Goal: Task Accomplishment & Management: Use online tool/utility

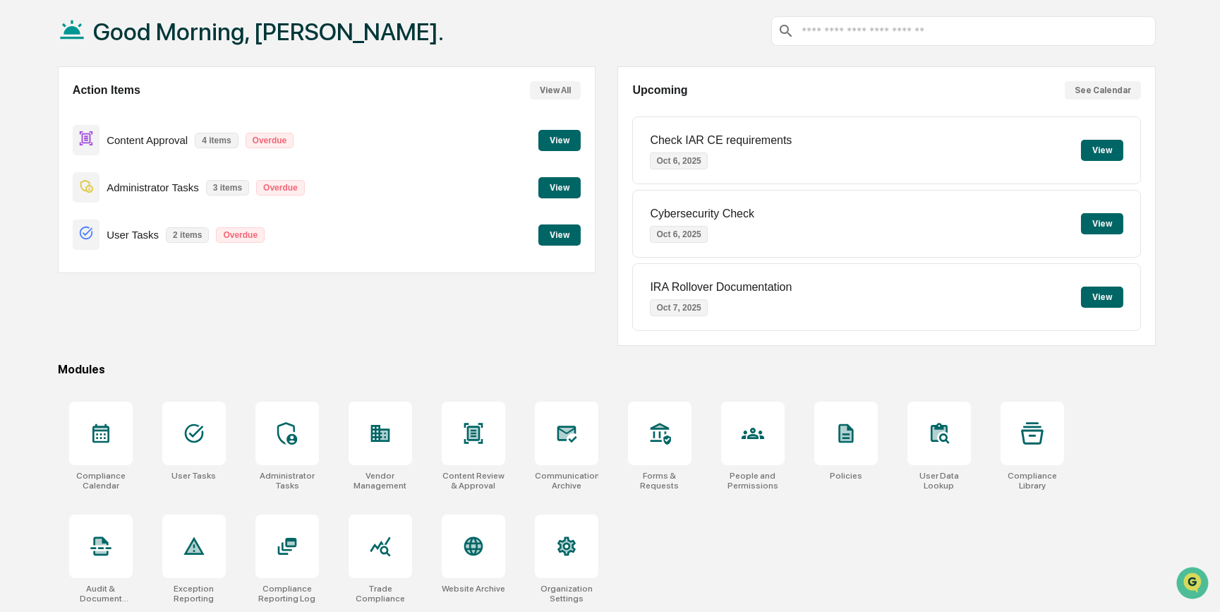
scroll to position [73, 0]
click at [365, 428] on div at bounding box center [380, 432] width 63 height 63
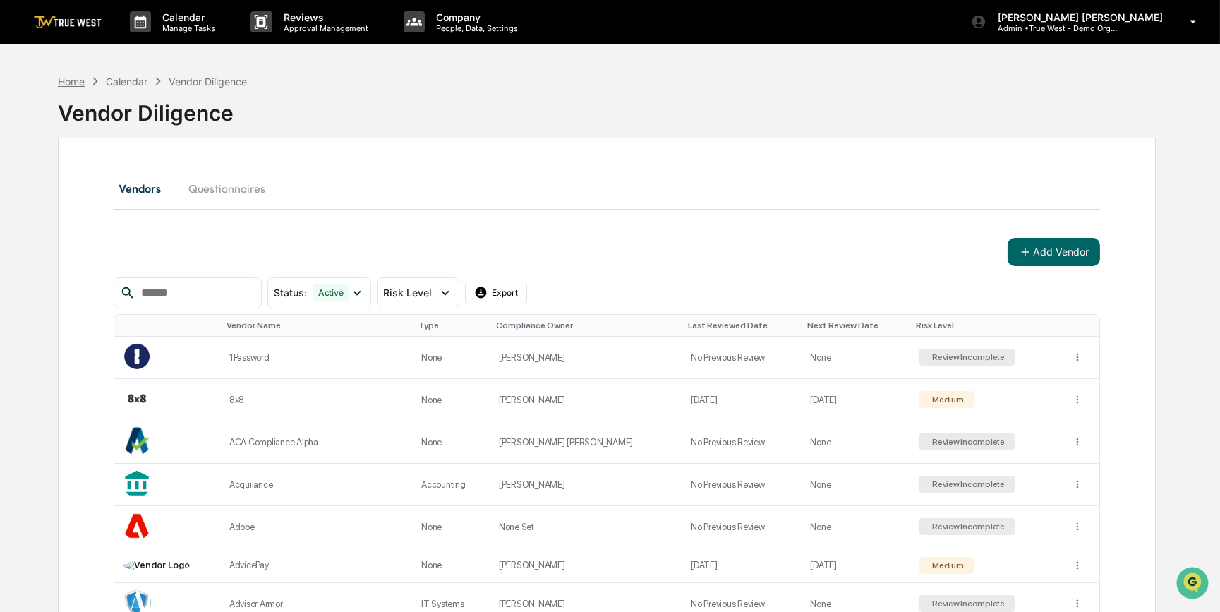
click at [81, 82] on div "Home" at bounding box center [71, 81] width 27 height 12
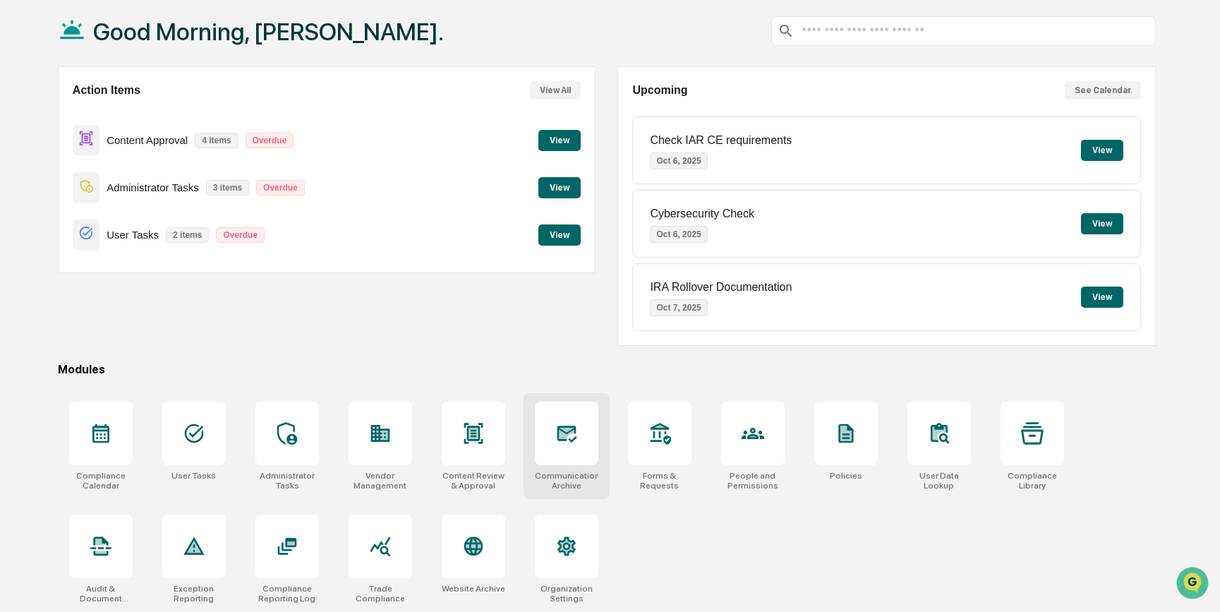
scroll to position [73, 0]
click at [571, 435] on icon at bounding box center [566, 433] width 23 height 23
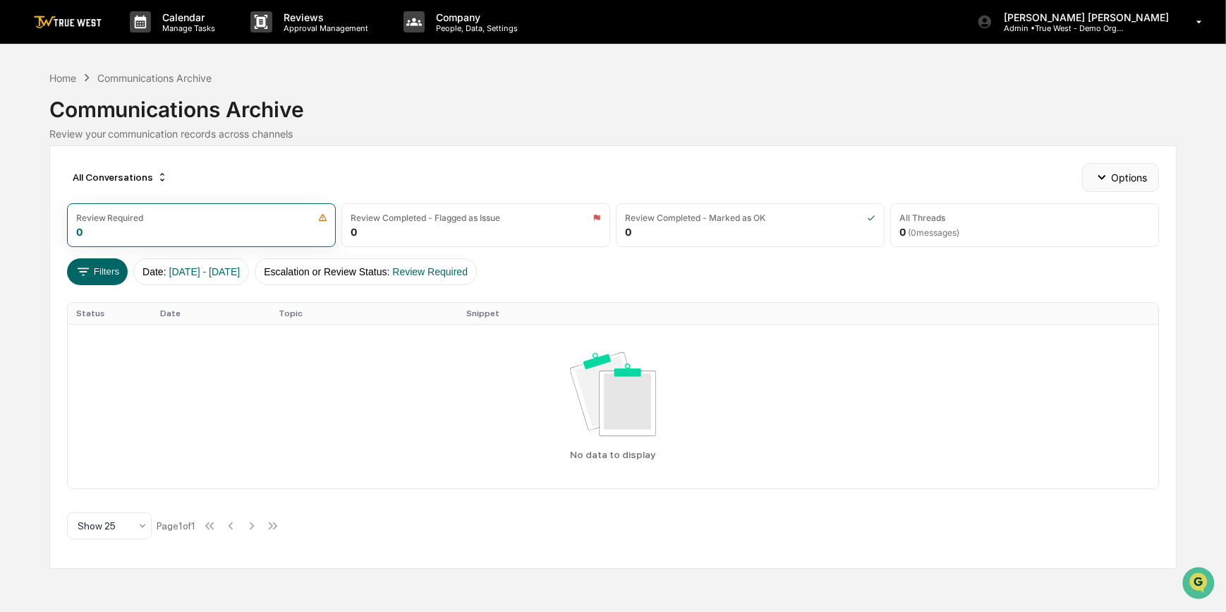
click at [1122, 181] on button "Options" at bounding box center [1120, 177] width 77 height 28
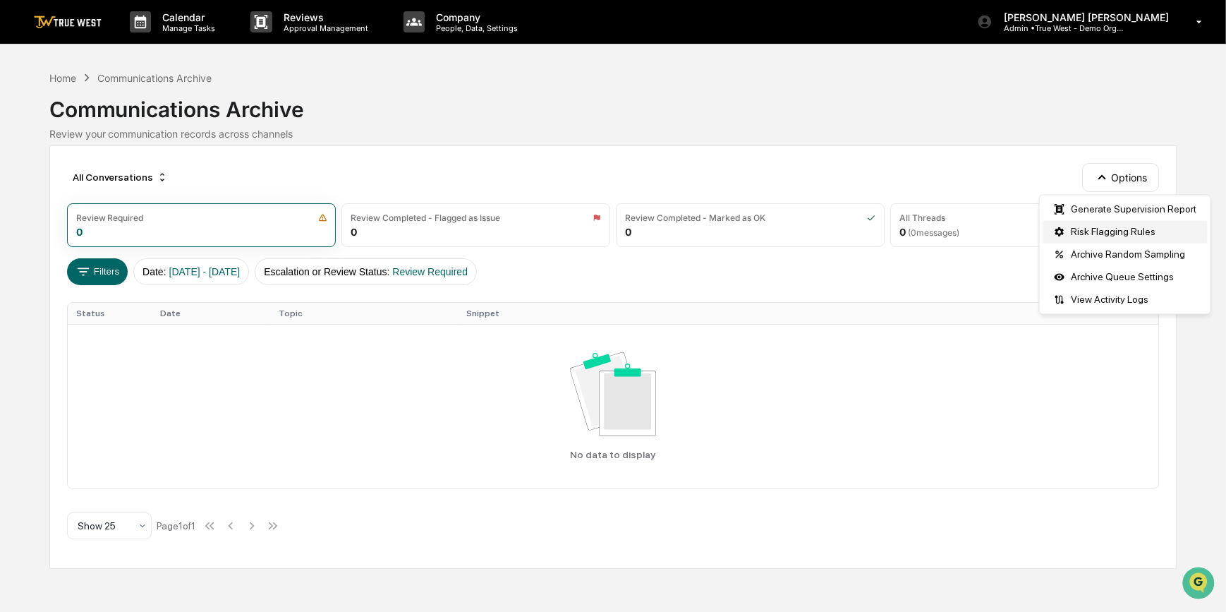
click at [1113, 234] on div "Risk Flagging Rules" at bounding box center [1125, 231] width 165 height 23
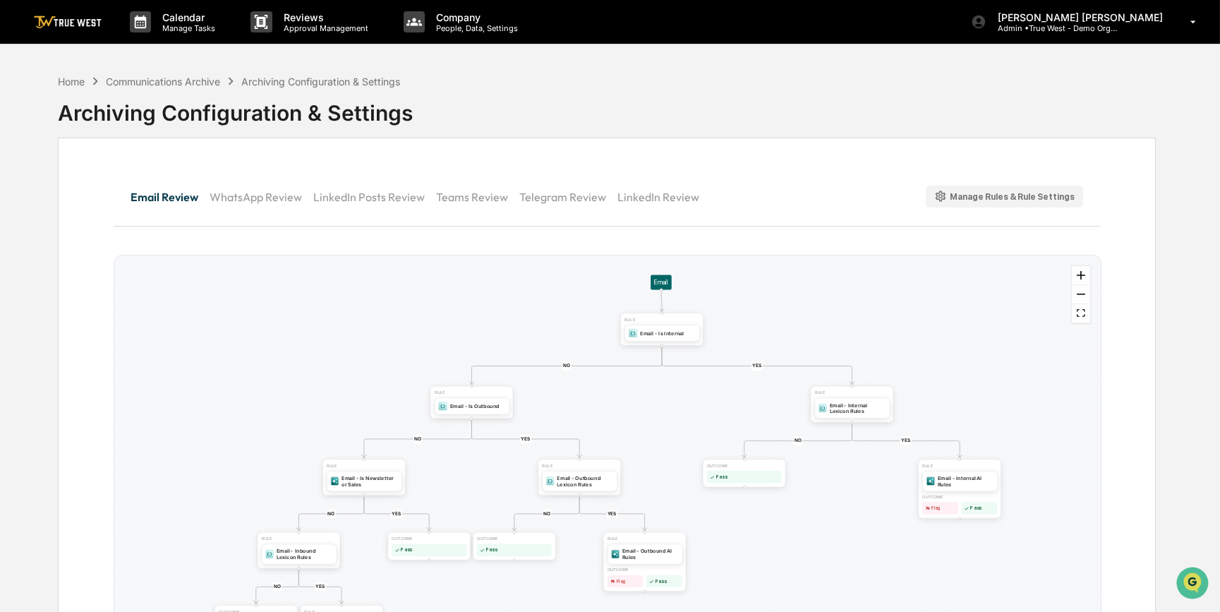
click at [272, 198] on button "WhatsApp Review" at bounding box center [262, 197] width 104 height 34
click at [352, 197] on button "LinkedIn Posts Review" at bounding box center [374, 197] width 123 height 34
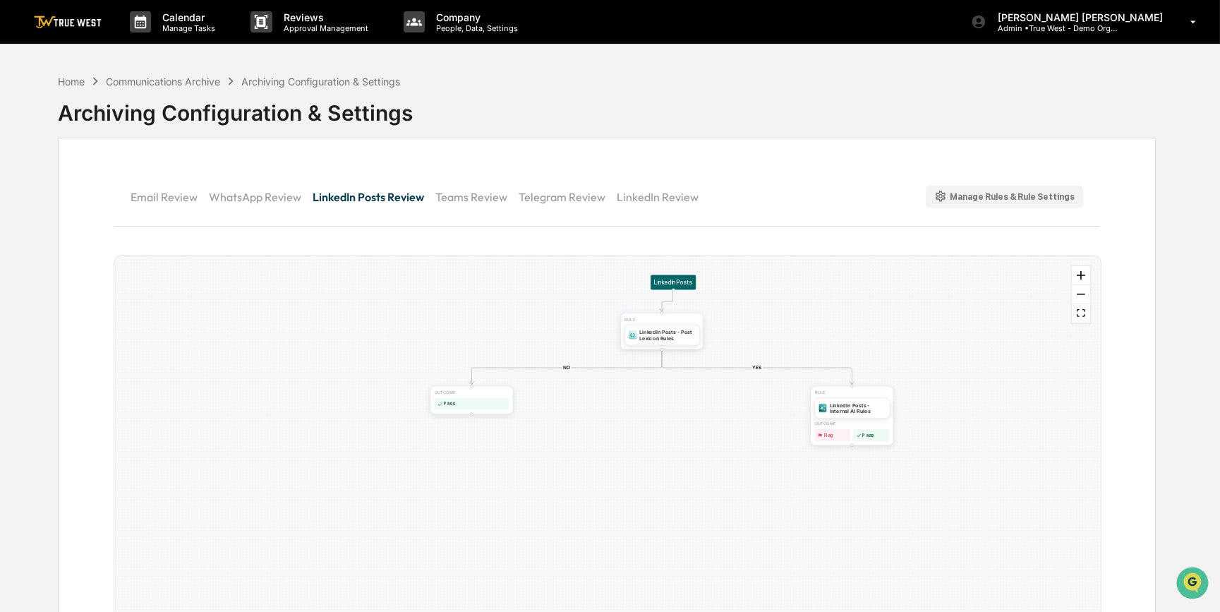
click at [967, 198] on div "Manage Rules & Rule Settings" at bounding box center [1004, 196] width 141 height 13
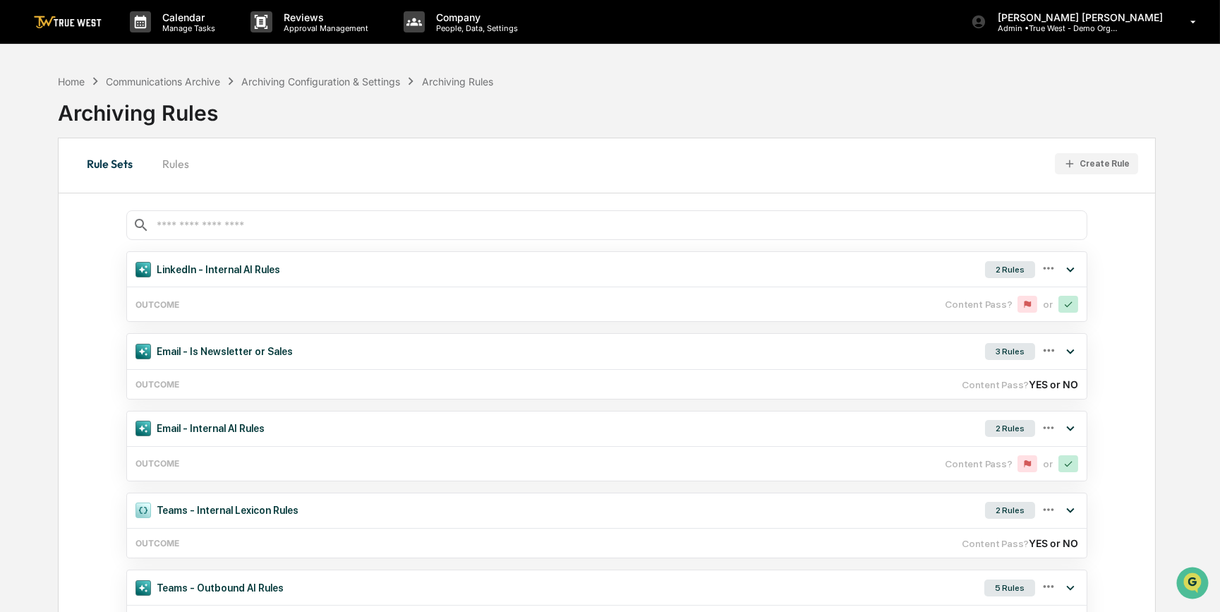
click at [178, 169] on button "Rules" at bounding box center [175, 164] width 63 height 34
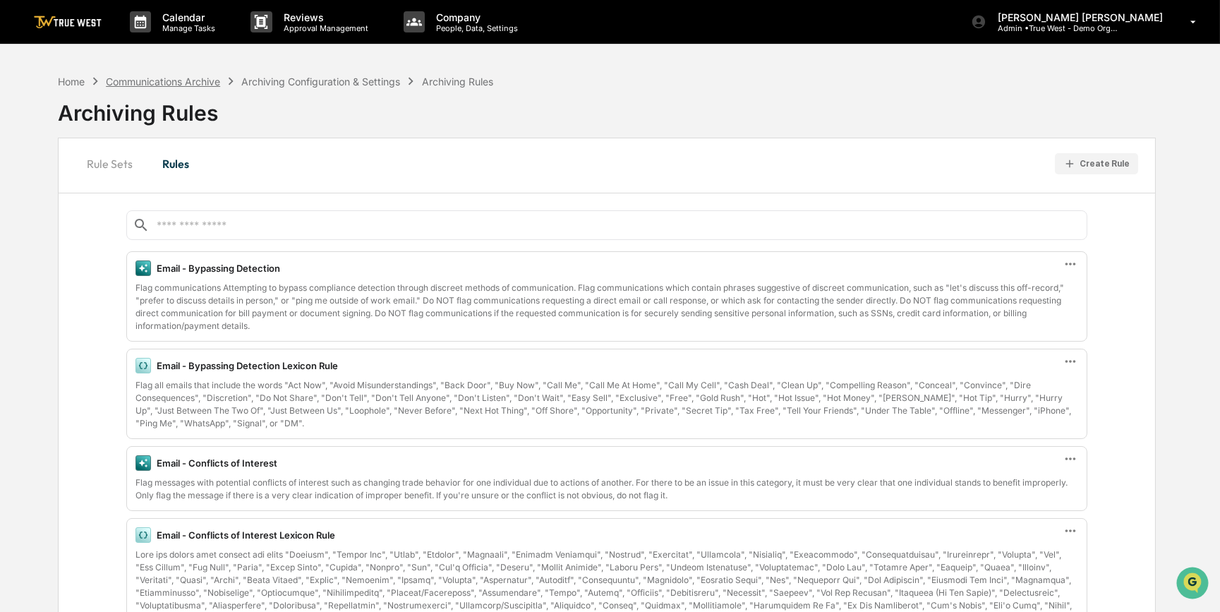
click at [193, 81] on div "Communications Archive" at bounding box center [163, 81] width 114 height 12
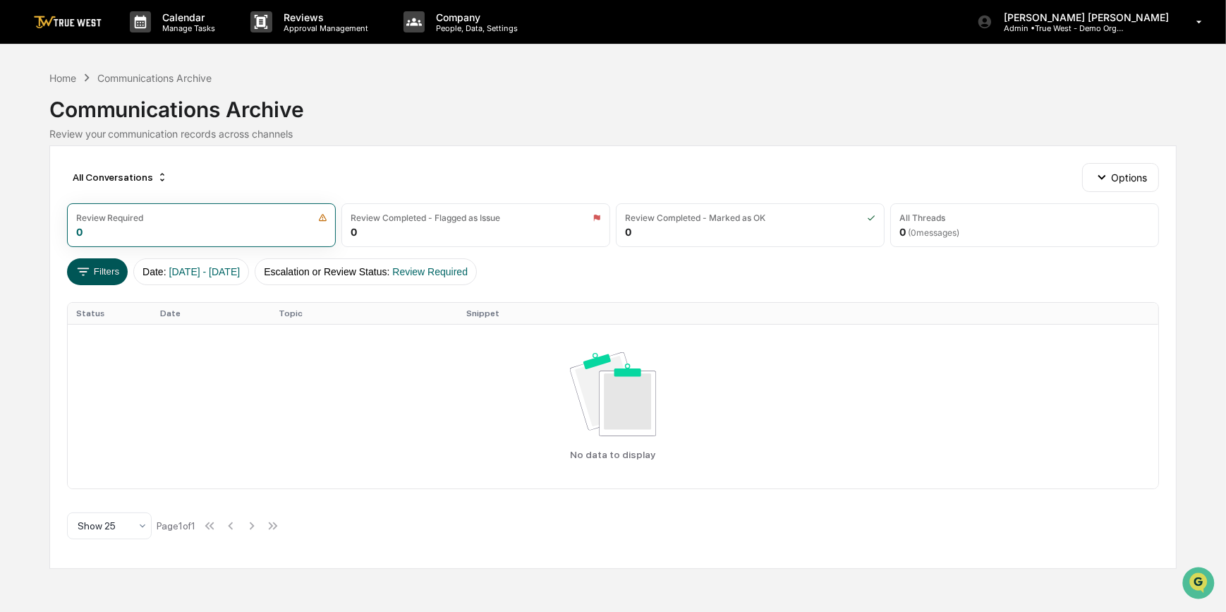
click at [107, 272] on button "Filters" at bounding box center [97, 271] width 61 height 27
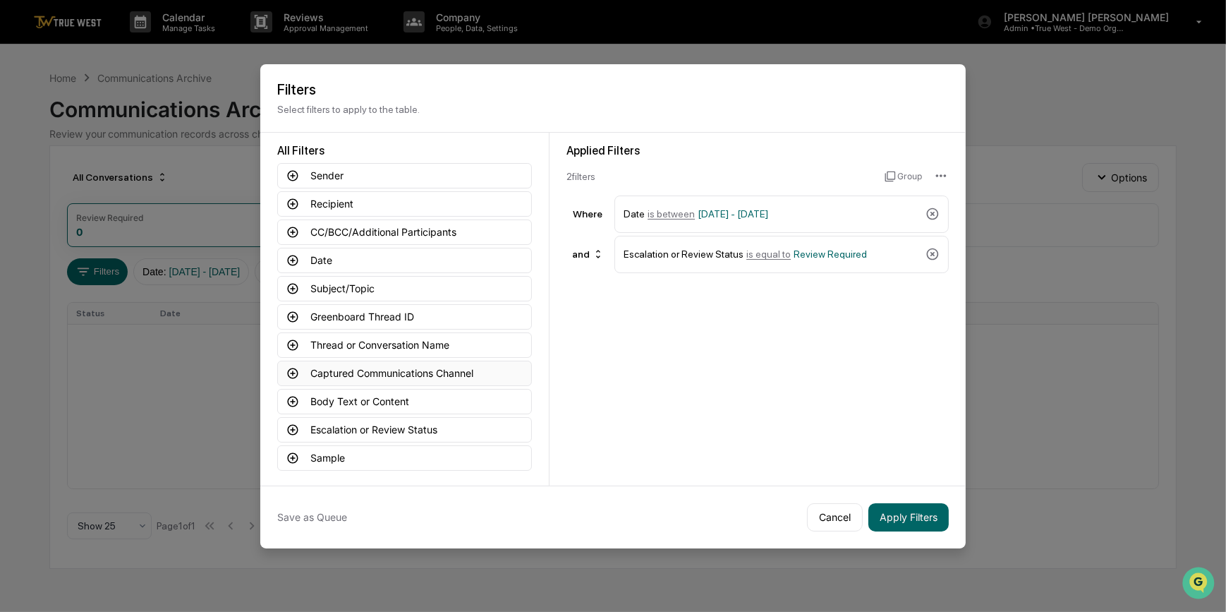
click at [289, 369] on icon at bounding box center [293, 373] width 11 height 11
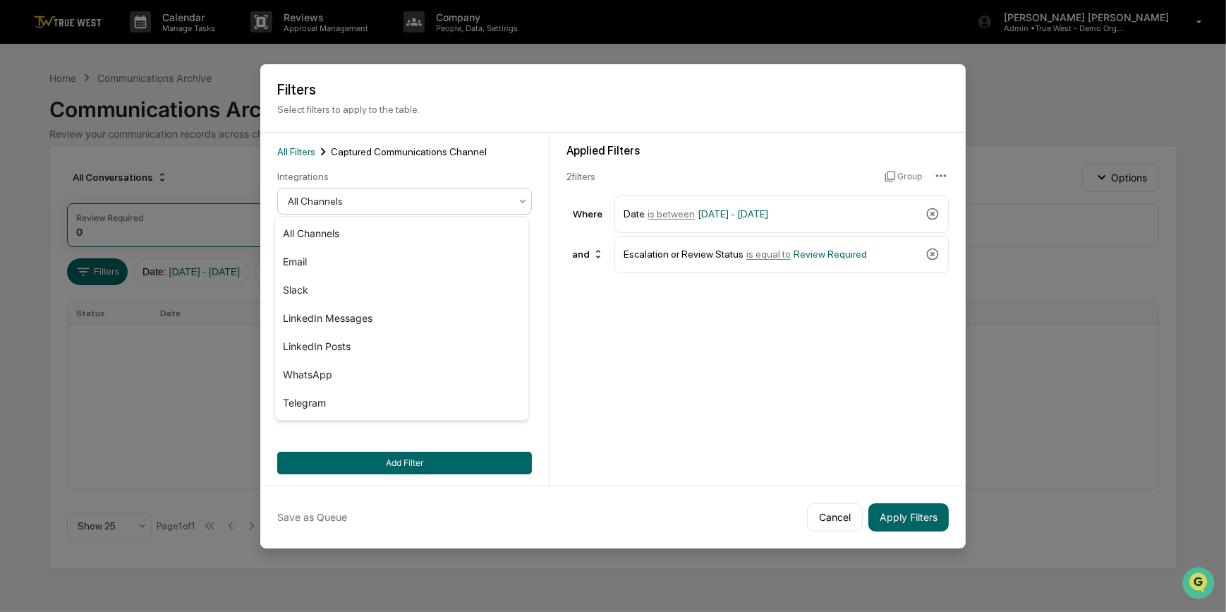
click at [309, 198] on div at bounding box center [399, 201] width 222 height 14
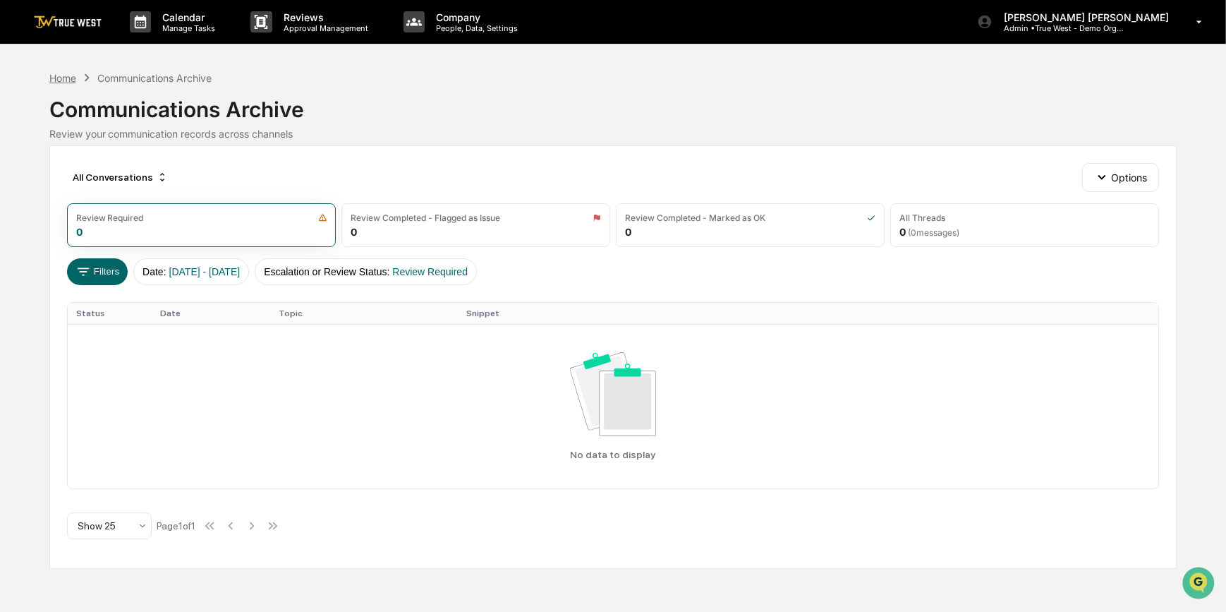
click at [60, 78] on div "Home" at bounding box center [62, 78] width 27 height 12
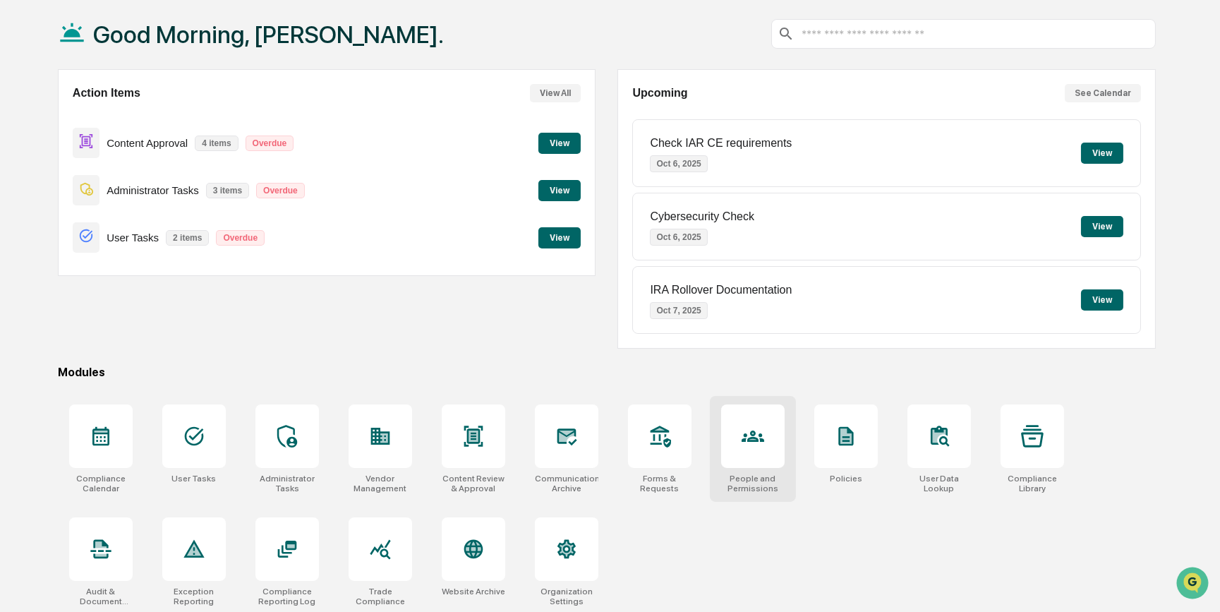
scroll to position [73, 0]
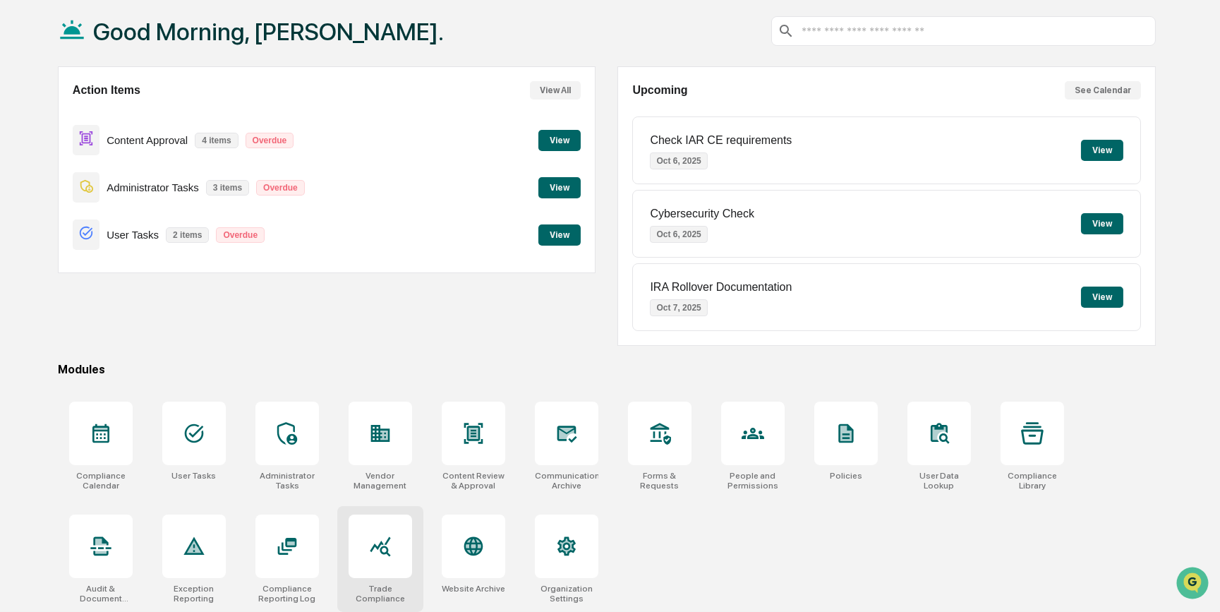
click at [387, 538] on icon at bounding box center [380, 546] width 23 height 23
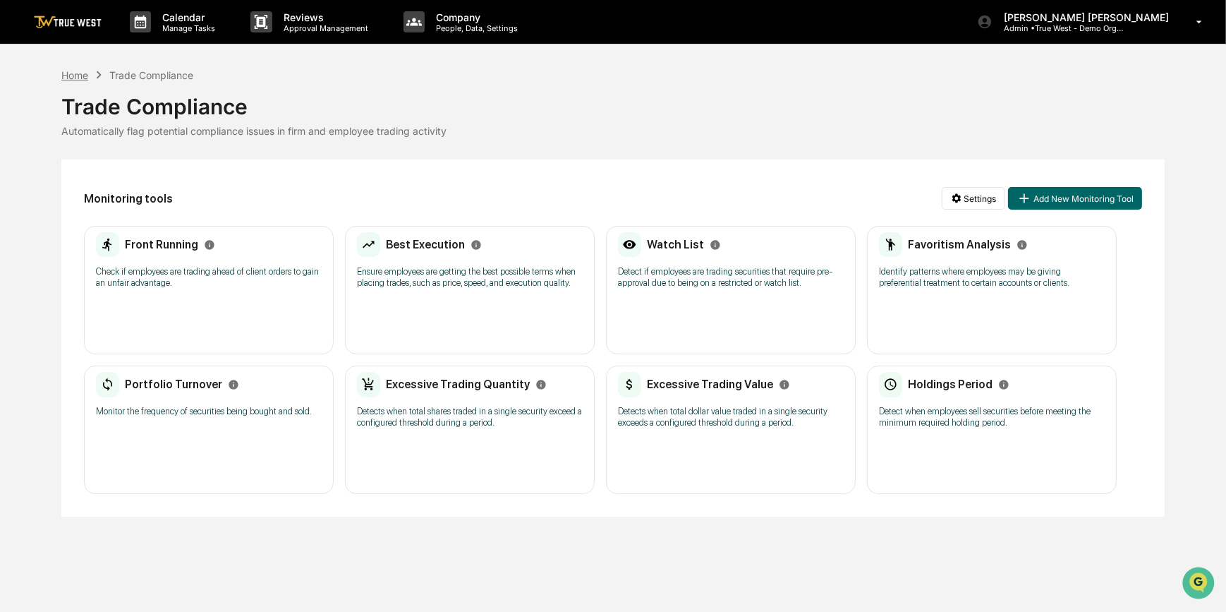
click at [71, 71] on div "Home" at bounding box center [74, 75] width 27 height 12
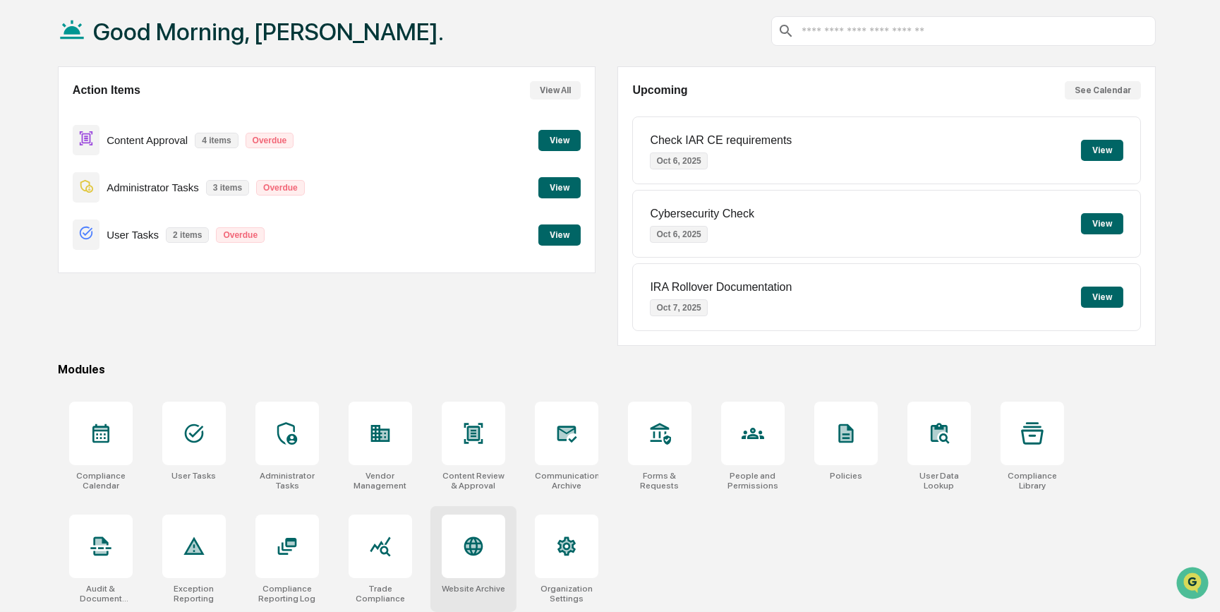
scroll to position [73, 0]
click at [460, 428] on div at bounding box center [473, 432] width 63 height 63
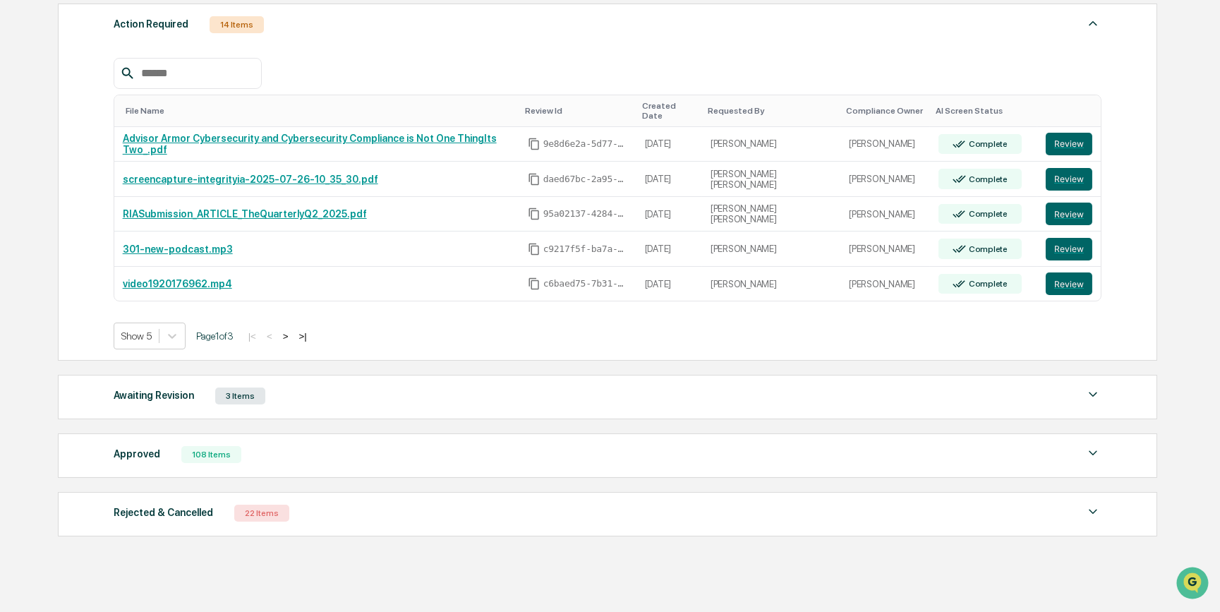
scroll to position [276, 0]
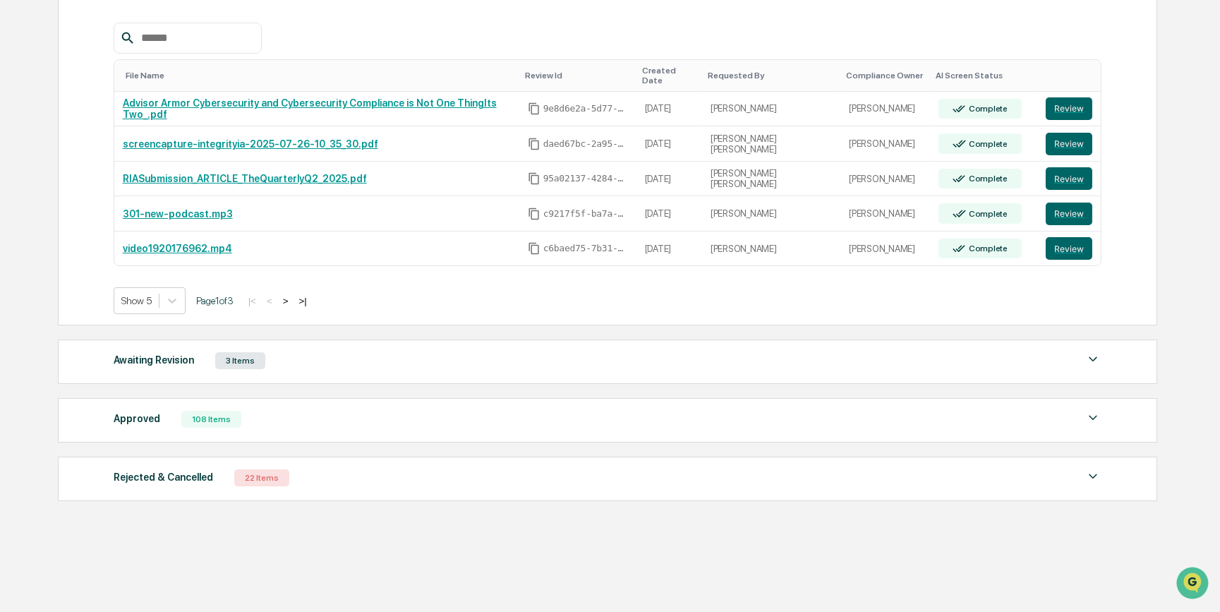
click at [166, 351] on div "Awaiting Revision" at bounding box center [154, 360] width 80 height 18
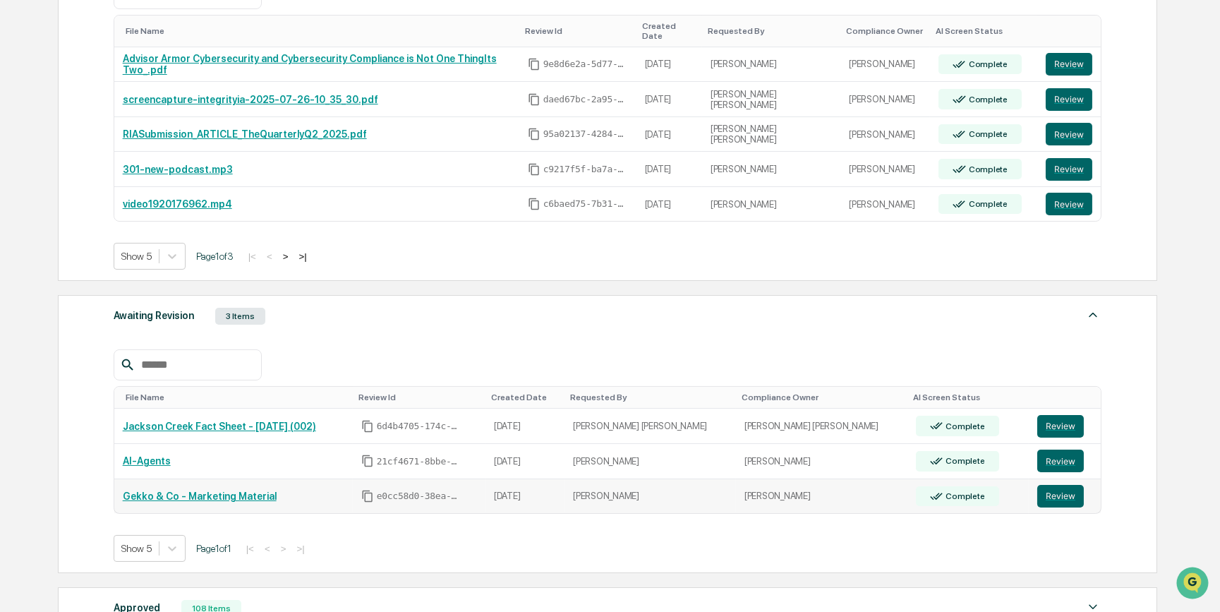
scroll to position [340, 0]
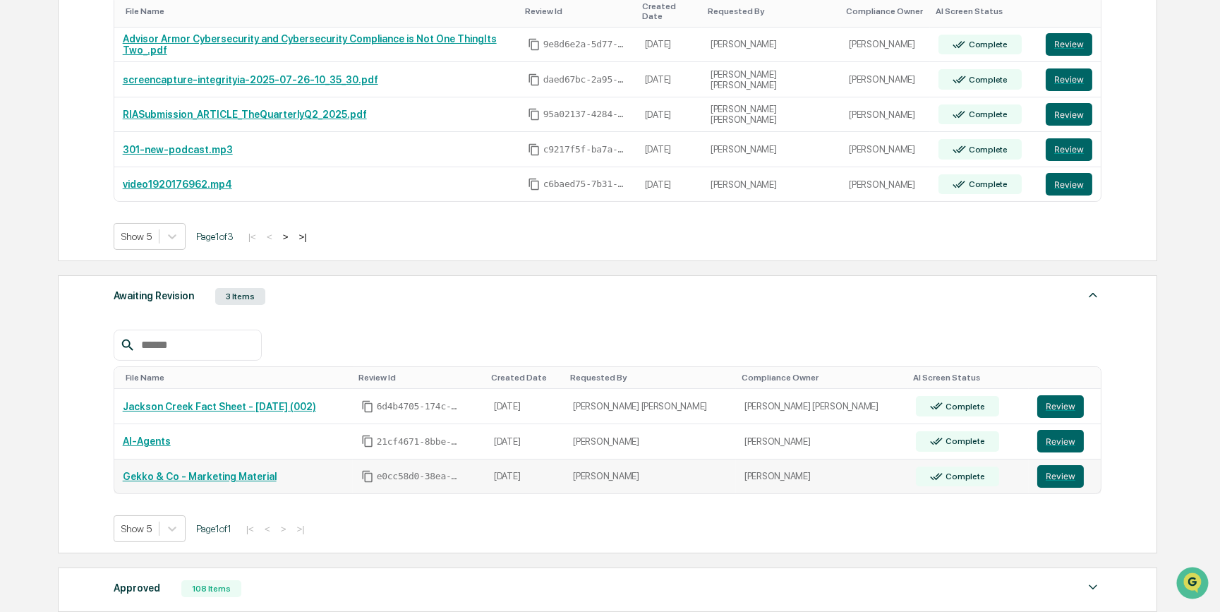
click at [195, 471] on link "Gekko & Co - Marketing Material" at bounding box center [200, 476] width 154 height 11
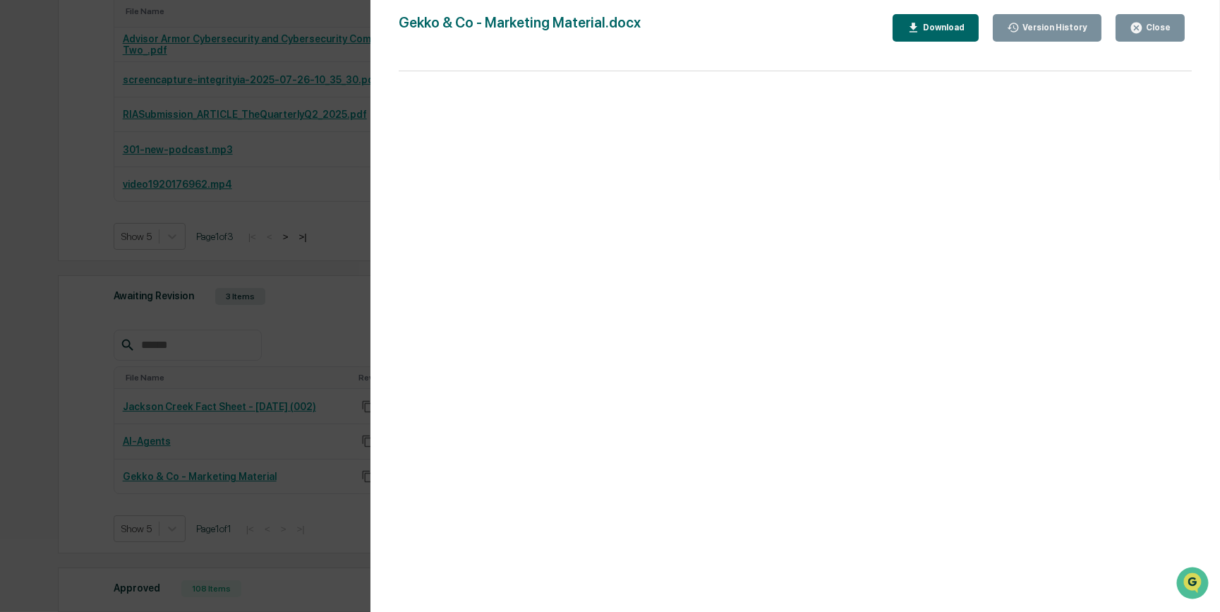
click at [1149, 20] on button "Close" at bounding box center [1149, 28] width 69 height 28
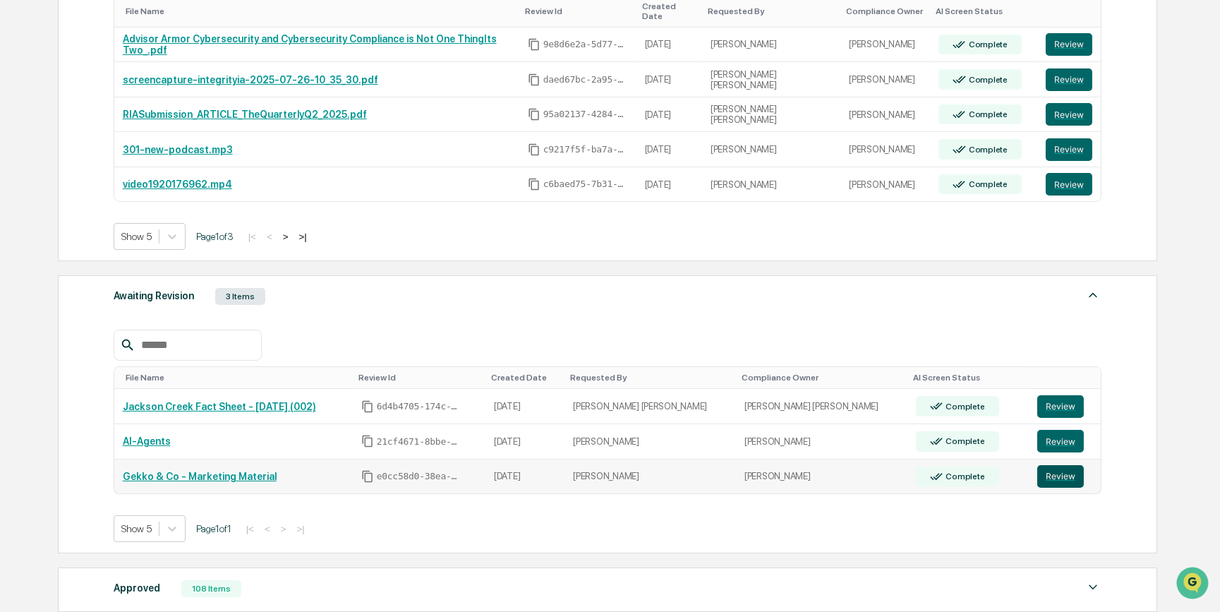
click at [1038, 465] on button "Review" at bounding box center [1060, 476] width 47 height 23
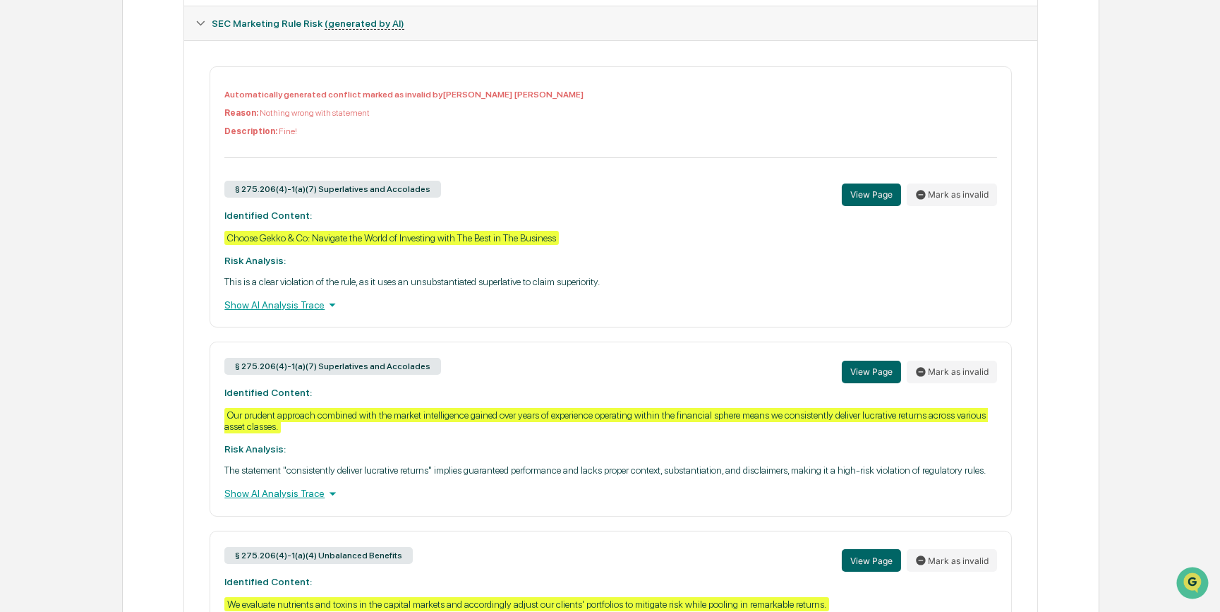
scroll to position [513, 0]
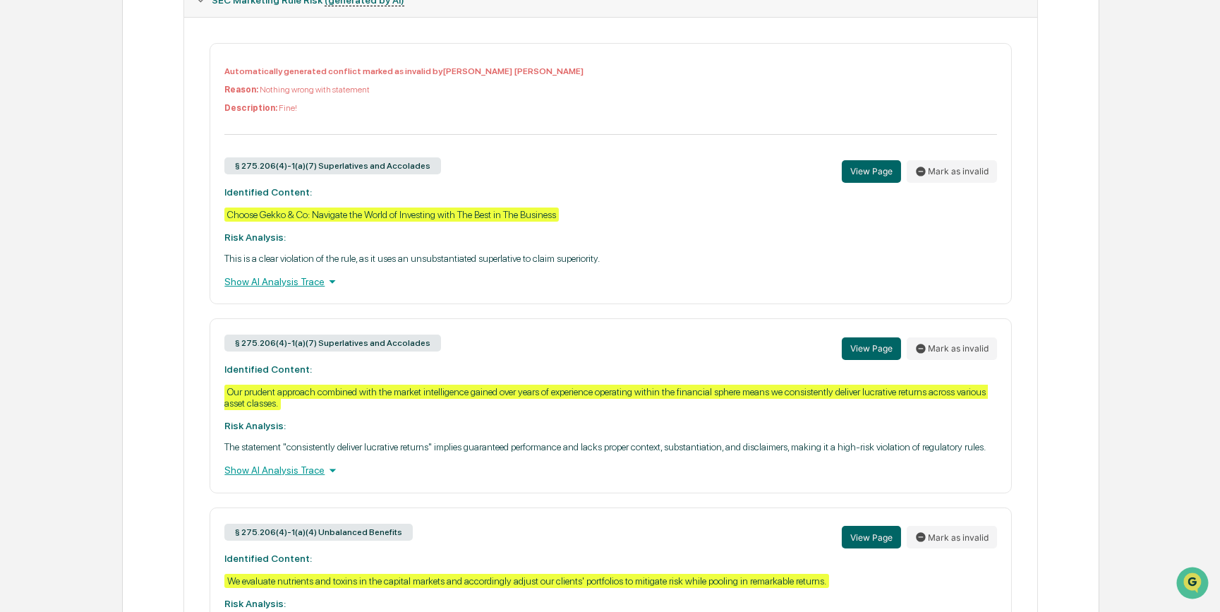
click at [289, 289] on div "Show AI Analysis Trace" at bounding box center [610, 282] width 772 height 16
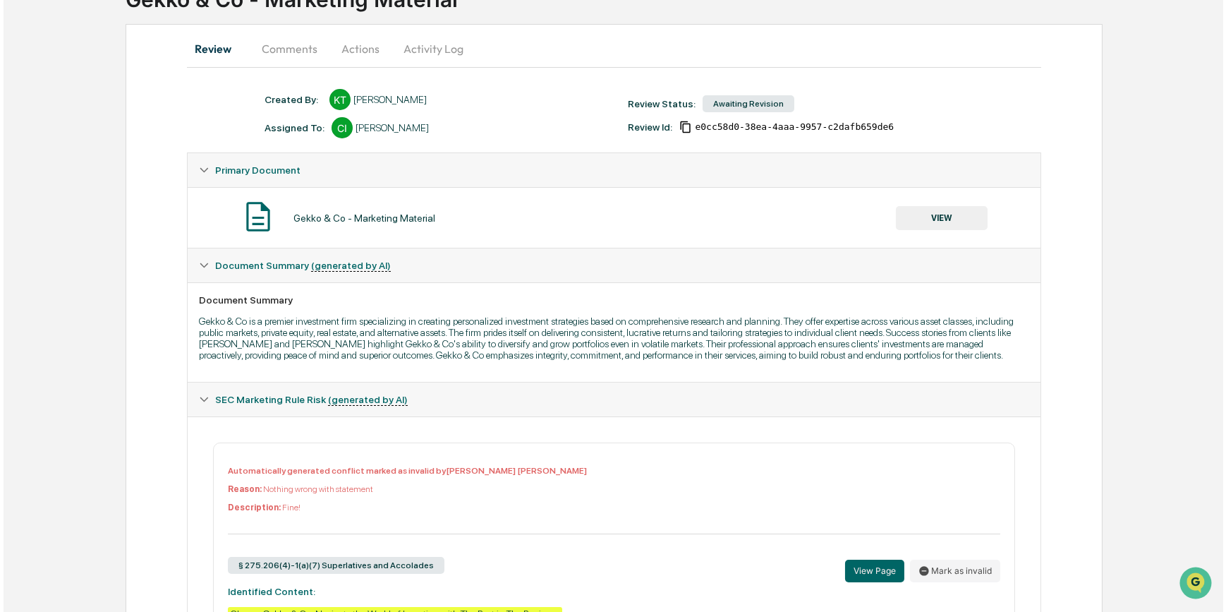
scroll to position [0, 0]
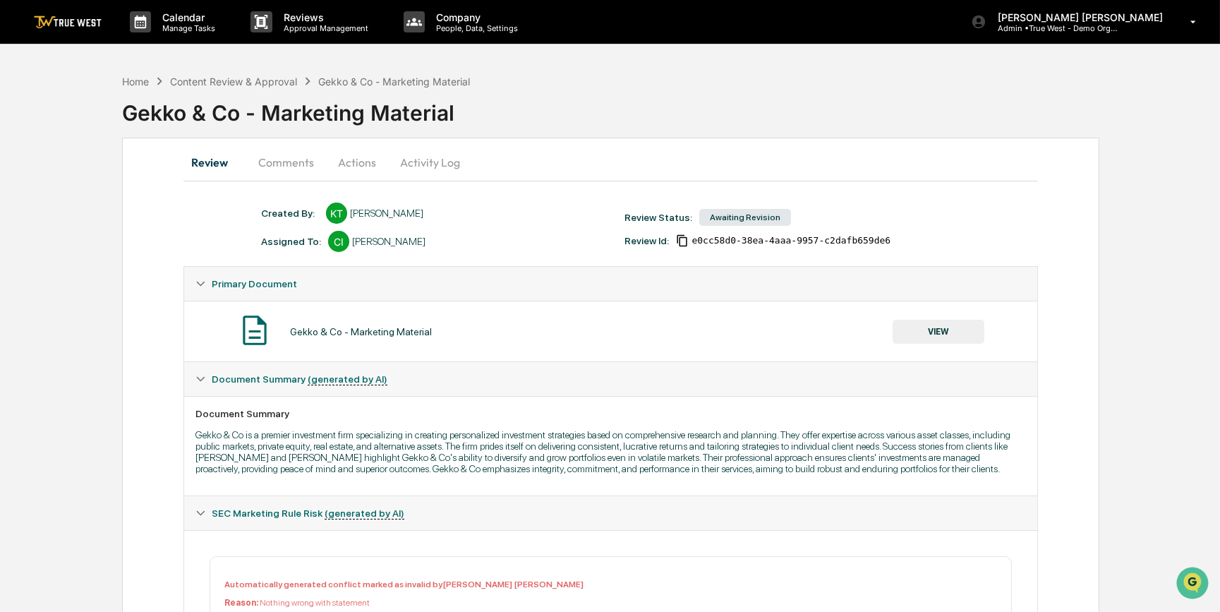
click at [295, 162] on button "Comments" at bounding box center [286, 162] width 78 height 34
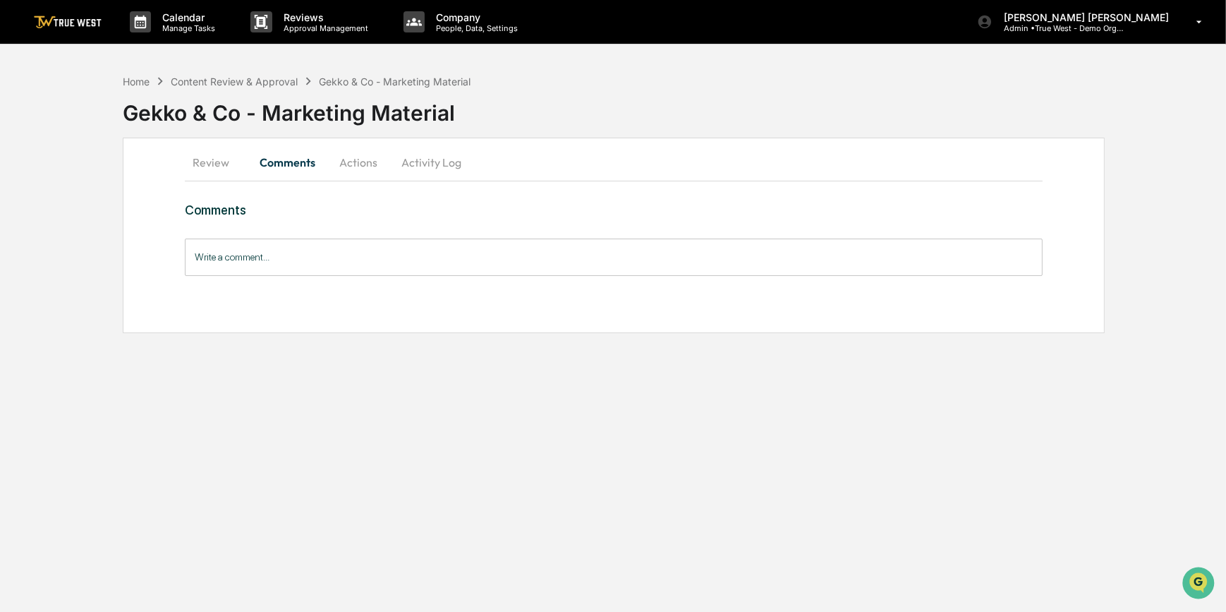
click at [361, 163] on button "Actions" at bounding box center [358, 162] width 63 height 34
